Goal: Task Accomplishment & Management: Use online tool/utility

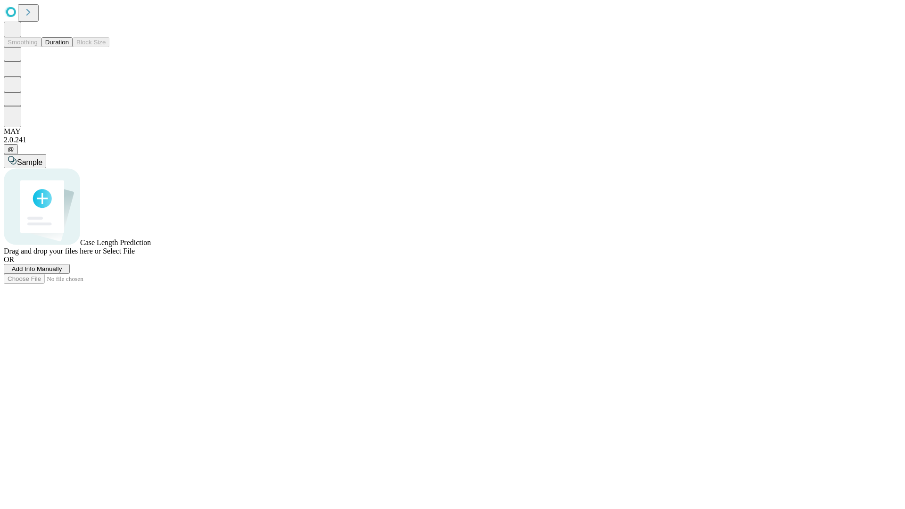
click at [69, 47] on button "Duration" at bounding box center [56, 42] width 31 height 10
click at [62, 272] on span "Add Info Manually" at bounding box center [37, 268] width 50 height 7
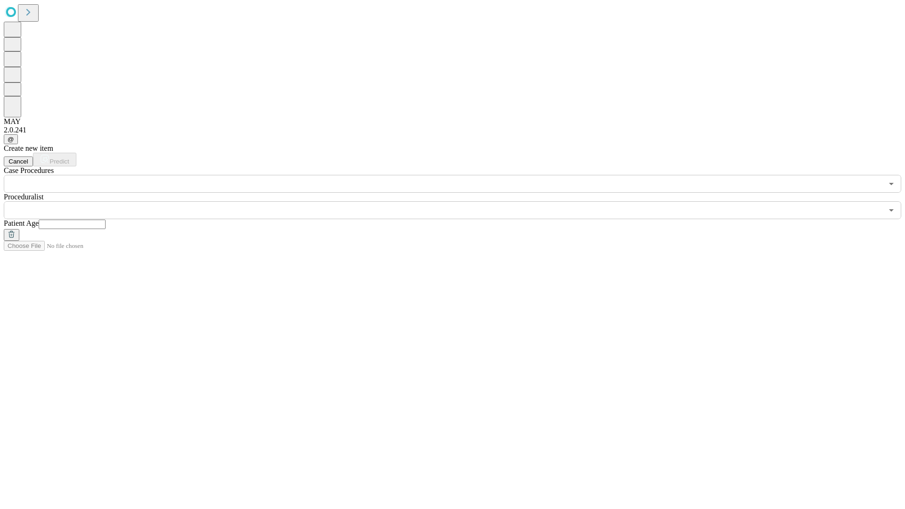
click at [106, 220] on input "text" at bounding box center [72, 224] width 67 height 9
type input "**"
click at [459, 201] on input "text" at bounding box center [443, 210] width 879 height 18
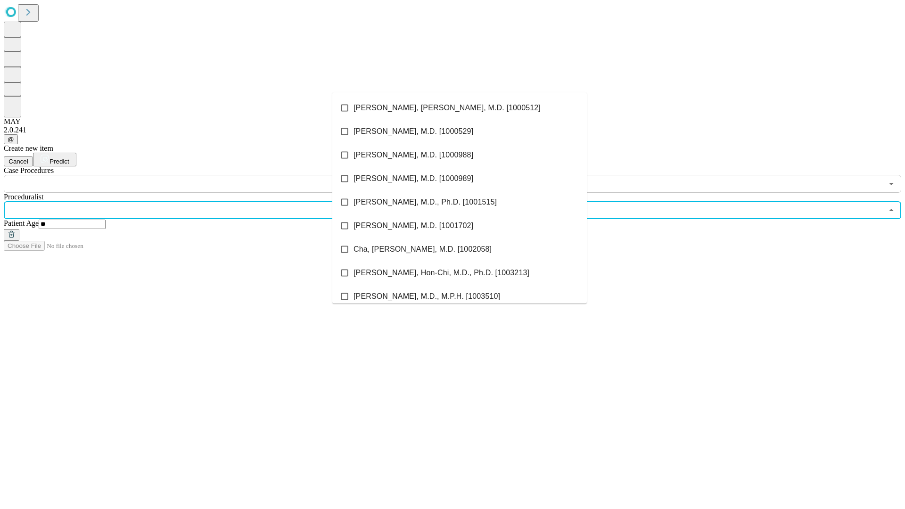
click at [459, 108] on li "[PERSON_NAME], [PERSON_NAME], M.D. [1000512]" at bounding box center [459, 108] width 254 height 24
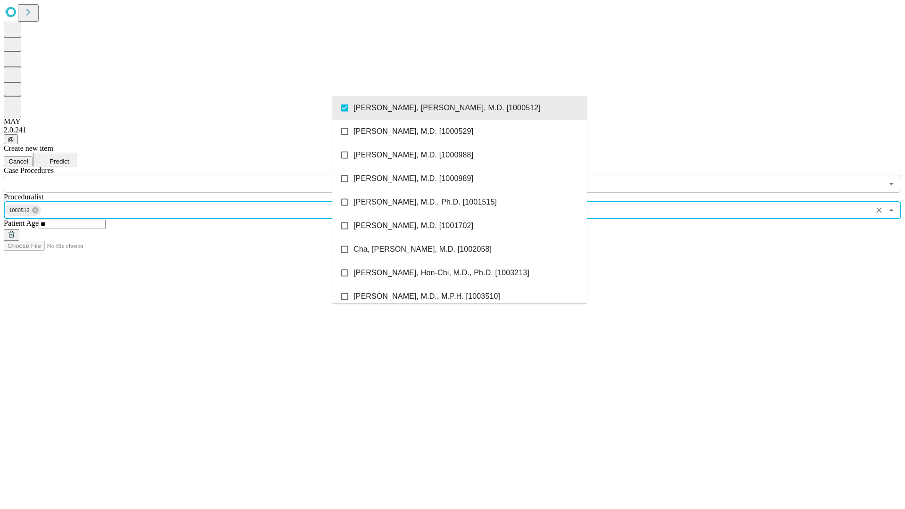
click at [198, 175] on input "text" at bounding box center [443, 184] width 879 height 18
